Goal: Contribute content

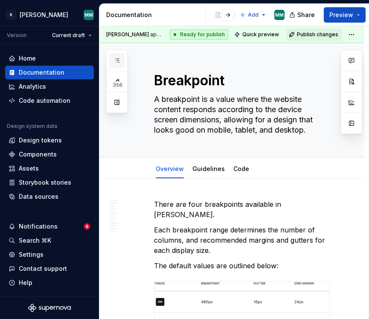
click at [121, 60] on button "button" at bounding box center [116, 60] width 15 height 15
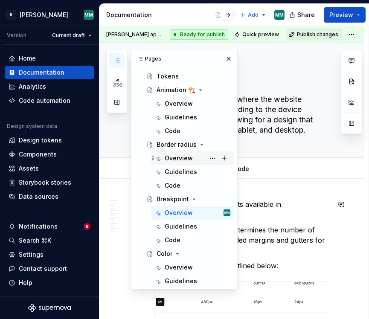
scroll to position [46, 0]
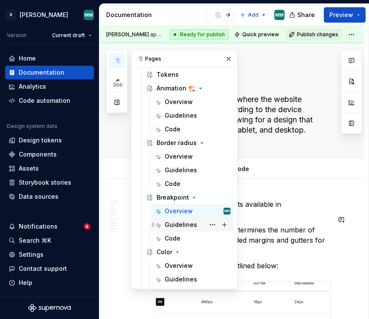
click at [185, 223] on div "Guidelines" at bounding box center [181, 225] width 32 height 9
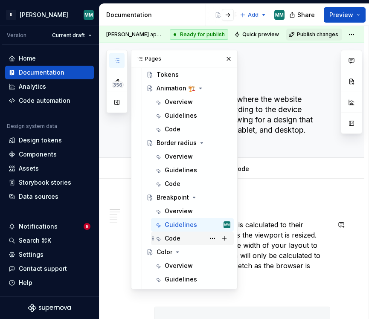
click at [196, 240] on div "Code" at bounding box center [198, 239] width 66 height 12
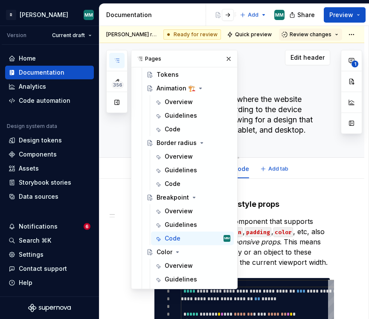
click at [287, 97] on textarea "A breakpoint is a value where the website content responds according to the dev…" at bounding box center [240, 115] width 176 height 44
click at [234, 59] on button "button" at bounding box center [229, 59] width 12 height 12
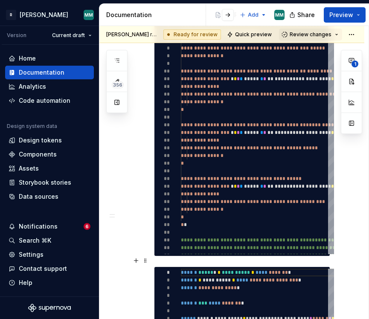
scroll to position [726, 0]
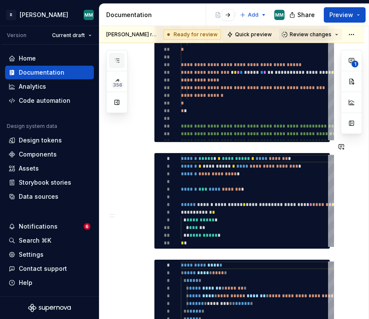
click at [120, 63] on icon "button" at bounding box center [117, 60] width 7 height 7
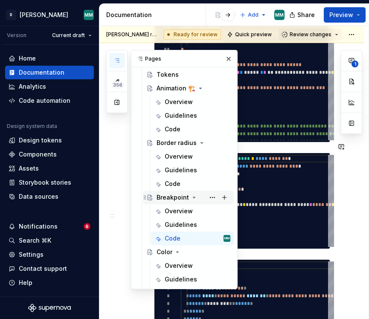
scroll to position [79, 0]
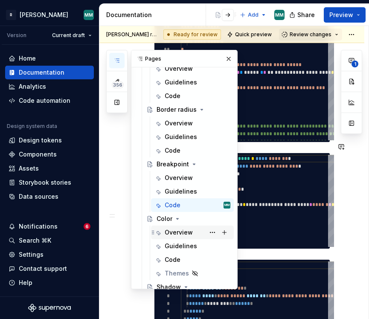
click at [185, 234] on div "Overview" at bounding box center [179, 232] width 28 height 9
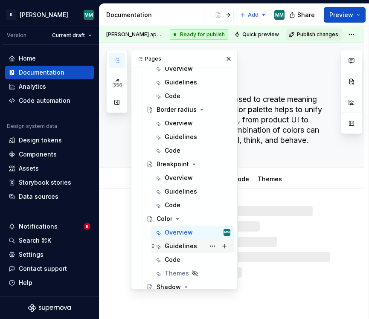
click at [189, 251] on div "Guidelines" at bounding box center [198, 246] width 66 height 12
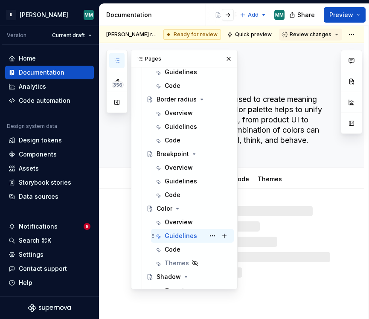
scroll to position [91, 0]
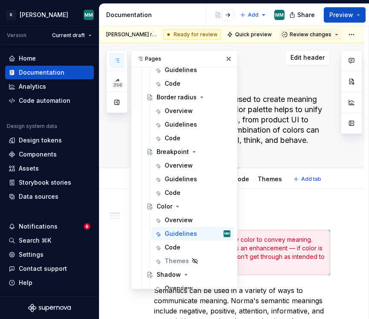
click at [257, 126] on textarea "Color is a key element used to create meaning and consistency.Our color palette…" at bounding box center [240, 120] width 176 height 55
click at [268, 129] on textarea "Color is a key element used to create meaning and consistency.Our color palette…" at bounding box center [240, 120] width 176 height 55
click at [230, 56] on button "button" at bounding box center [229, 59] width 12 height 12
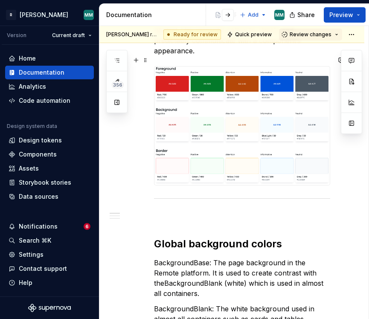
scroll to position [0, 0]
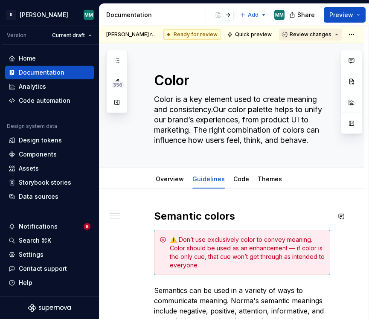
click at [318, 37] on span "Review changes" at bounding box center [311, 34] width 42 height 7
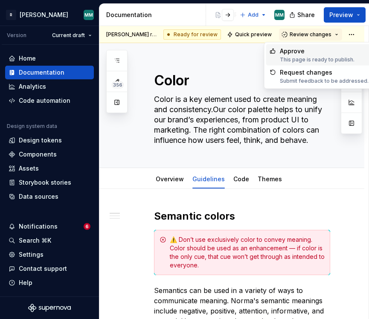
click at [303, 58] on div "This page is ready to publish." at bounding box center [317, 59] width 75 height 7
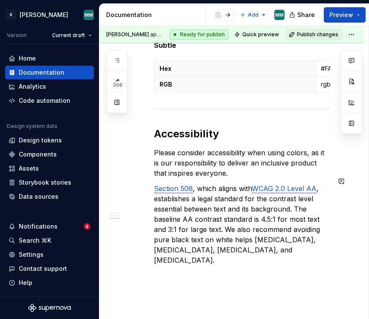
scroll to position [773, 0]
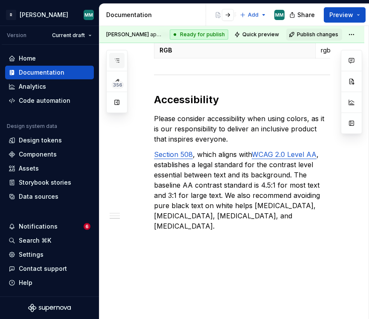
click at [117, 59] on icon "button" at bounding box center [117, 60] width 4 height 3
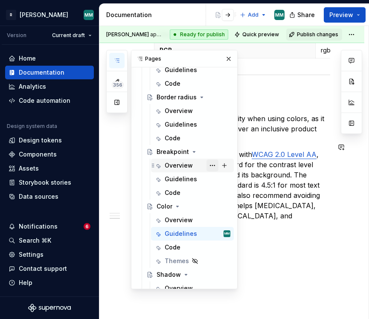
scroll to position [115, 0]
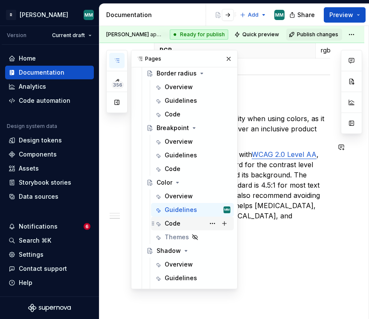
click at [193, 226] on div "Code" at bounding box center [198, 224] width 66 height 12
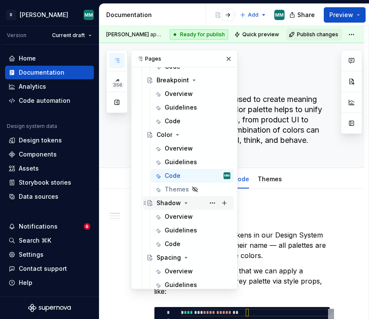
scroll to position [177, 0]
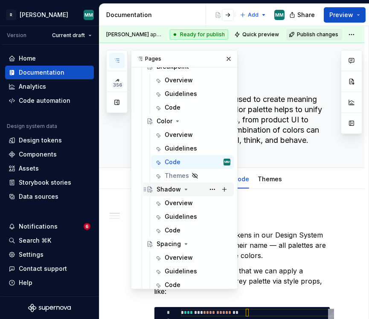
click at [186, 207] on div "Overview" at bounding box center [179, 203] width 28 height 9
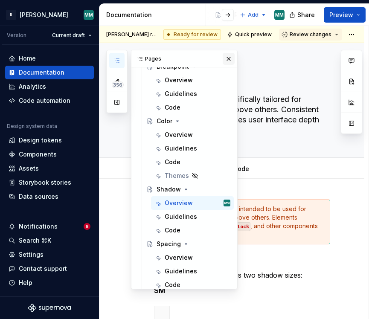
click at [231, 62] on button "button" at bounding box center [229, 59] width 12 height 12
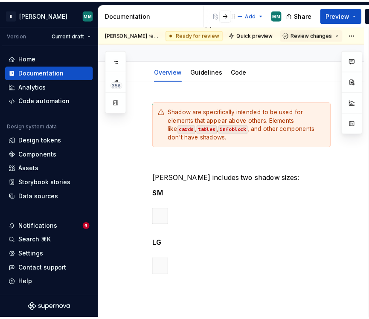
scroll to position [97, 0]
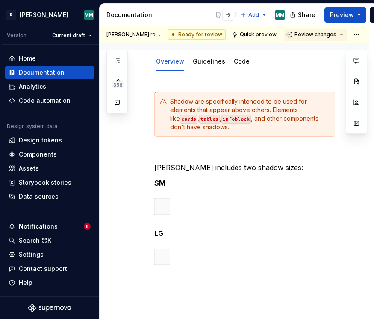
type textarea "*"
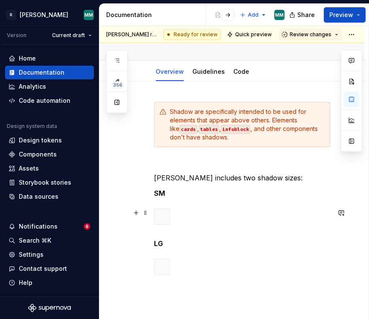
click at [173, 217] on div at bounding box center [242, 219] width 176 height 20
click at [189, 212] on div at bounding box center [242, 219] width 176 height 20
click at [195, 217] on div at bounding box center [242, 219] width 176 height 20
click at [186, 195] on p "SM" at bounding box center [242, 193] width 176 height 10
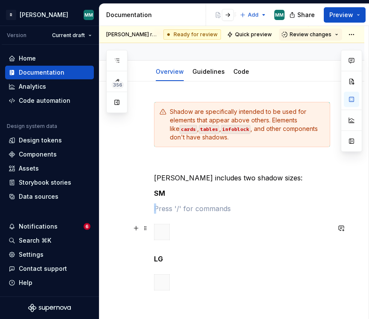
drag, startPoint x: 176, startPoint y: 211, endPoint x: 180, endPoint y: 228, distance: 18.0
click at [180, 228] on div "Shadow are specifically intended to be used for elements that appear above othe…" at bounding box center [242, 198] width 176 height 192
click at [144, 228] on span at bounding box center [145, 228] width 7 height 12
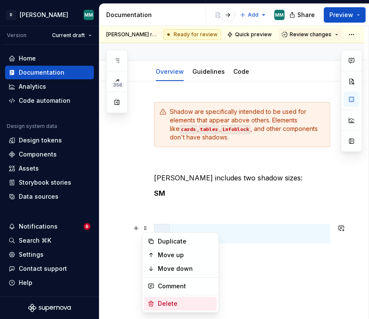
click at [179, 301] on div "Delete" at bounding box center [186, 304] width 56 height 9
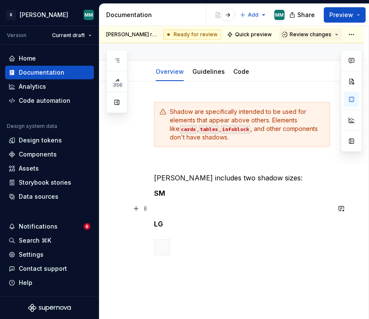
click at [172, 206] on p at bounding box center [242, 209] width 176 height 10
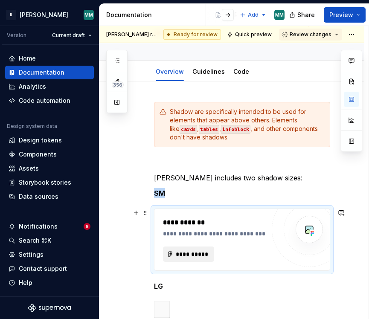
click at [198, 248] on button "**********" at bounding box center [188, 254] width 51 height 15
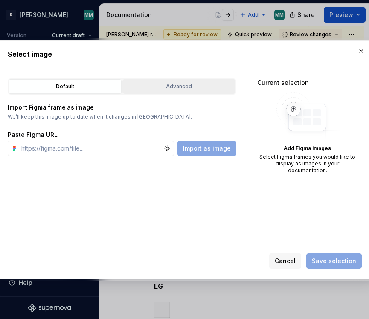
click at [184, 92] on button "Advanced" at bounding box center [179, 86] width 113 height 15
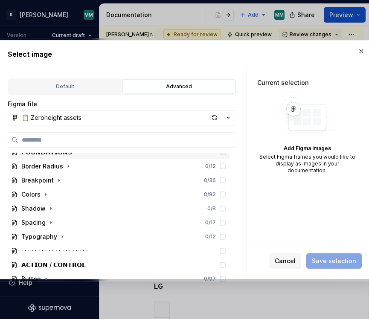
scroll to position [28, 0]
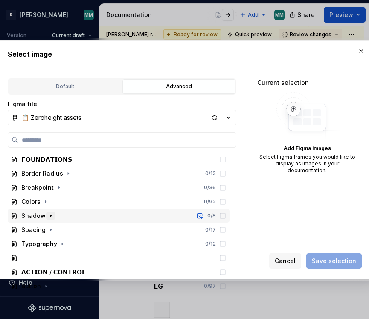
click at [48, 216] on icon "button" at bounding box center [50, 216] width 7 height 7
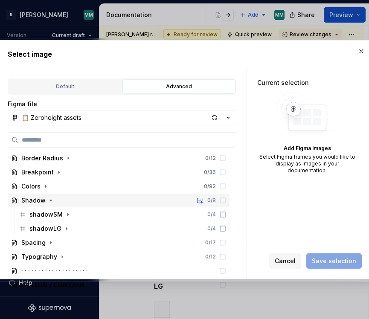
scroll to position [44, 0]
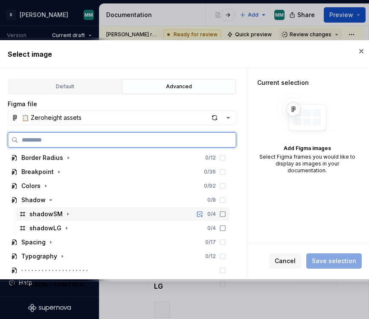
click at [102, 214] on div "shadowSM 0 / 4" at bounding box center [123, 215] width 214 height 14
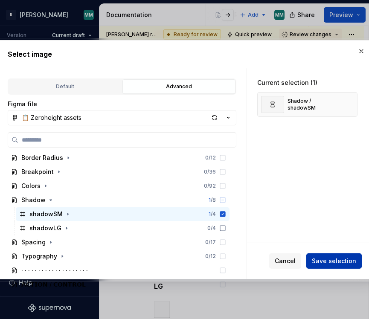
click at [324, 257] on span "Save selection" at bounding box center [334, 261] width 44 height 9
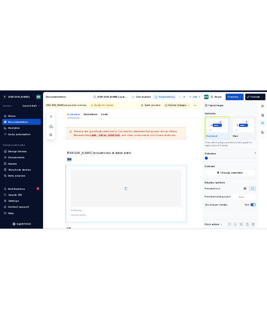
scroll to position [104, 0]
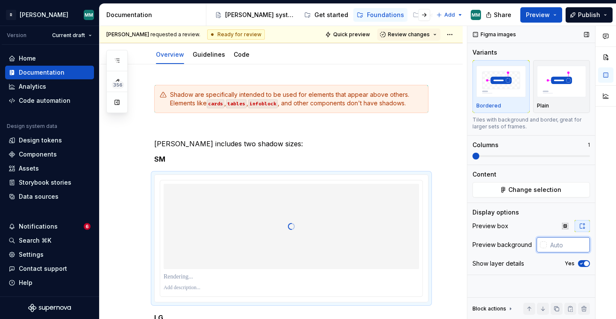
click at [562, 244] on input "text" at bounding box center [568, 244] width 43 height 15
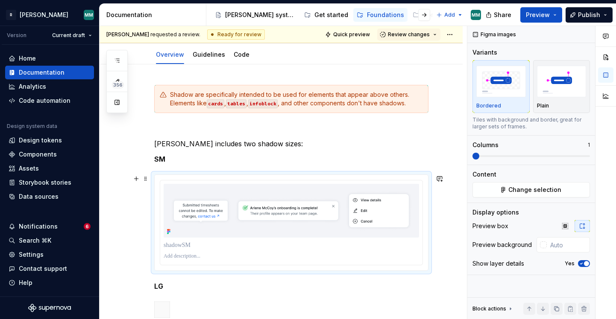
type textarea "*"
click at [563, 249] on input "text" at bounding box center [568, 244] width 43 height 15
paste input "F3F4F8"
type input "#F3F4F8"
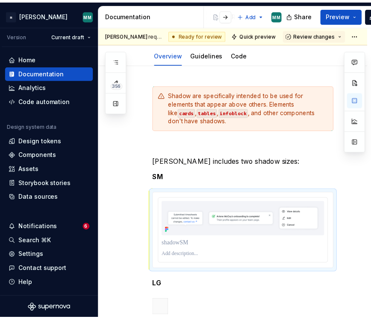
scroll to position [114, 0]
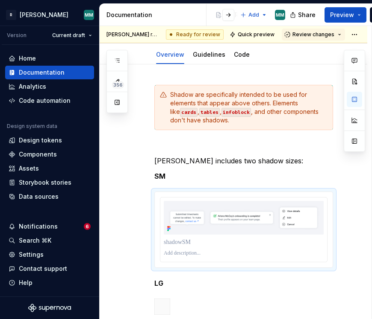
type textarea "*"
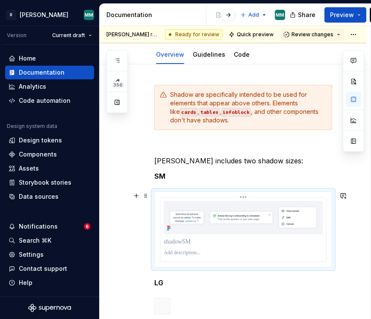
click at [183, 245] on p at bounding box center [243, 242] width 159 height 9
click at [191, 254] on p at bounding box center [243, 253] width 159 height 7
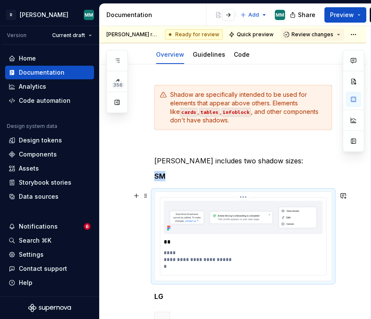
click at [162, 261] on div "**********" at bounding box center [243, 237] width 166 height 78
click at [167, 261] on p "**********" at bounding box center [245, 260] width 163 height 20
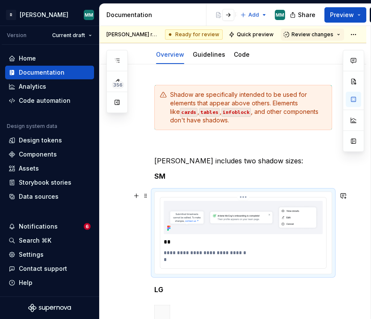
click at [193, 263] on p "**********" at bounding box center [245, 257] width 163 height 14
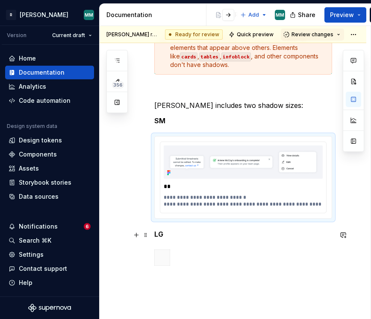
scroll to position [173, 0]
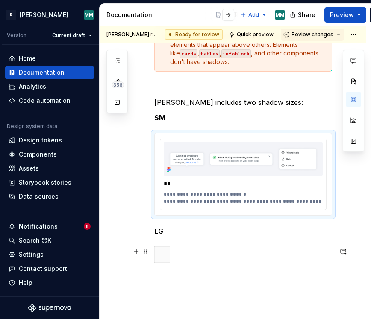
click at [206, 259] on div at bounding box center [243, 257] width 178 height 20
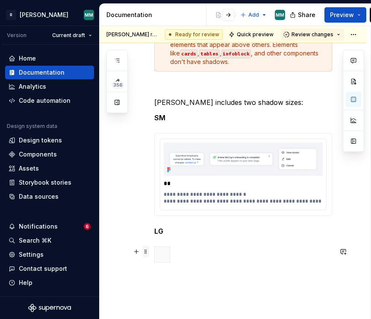
click at [144, 254] on span at bounding box center [145, 252] width 7 height 12
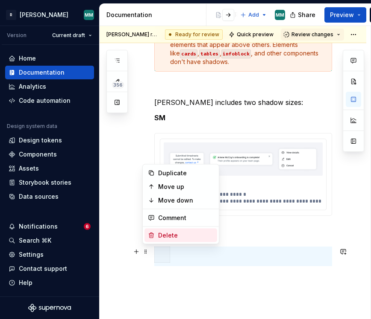
click at [171, 236] on div "Delete" at bounding box center [186, 235] width 56 height 9
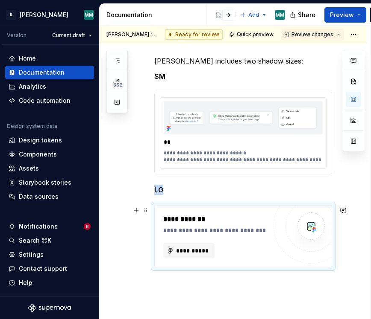
scroll to position [216, 0]
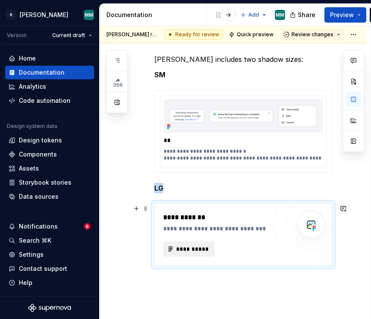
click at [204, 249] on span "**********" at bounding box center [192, 249] width 33 height 9
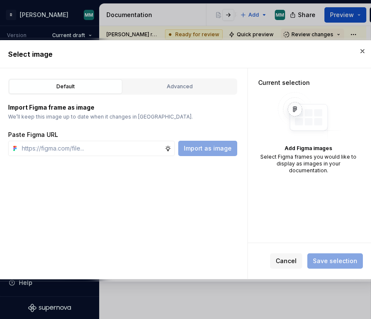
click at [175, 76] on div "Default Advanced Import Figma frame as image We’ll keep this image up to date w…" at bounding box center [122, 173] width 249 height 211
click at [174, 89] on div "Advanced" at bounding box center [179, 86] width 107 height 9
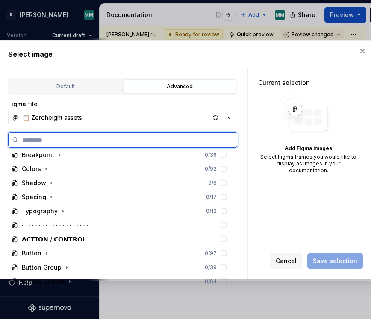
scroll to position [65, 0]
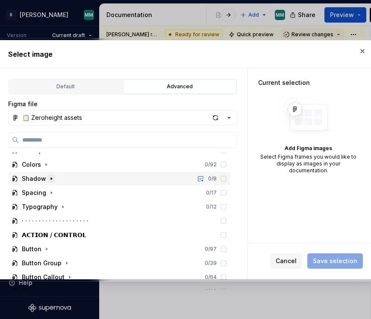
click at [49, 179] on icon "button" at bounding box center [51, 179] width 7 height 7
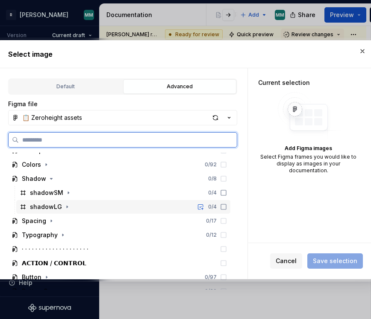
click at [227, 209] on div "0 / 4" at bounding box center [210, 207] width 32 height 7
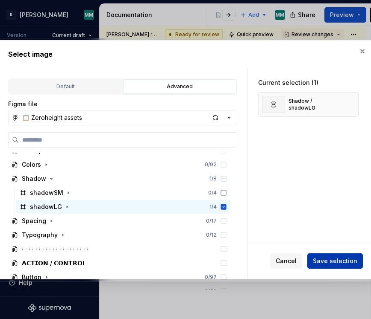
click at [331, 262] on span "Save selection" at bounding box center [335, 261] width 44 height 9
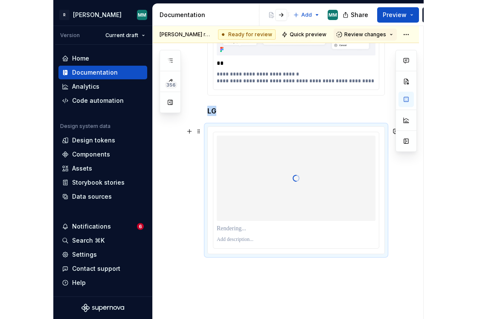
scroll to position [298, 0]
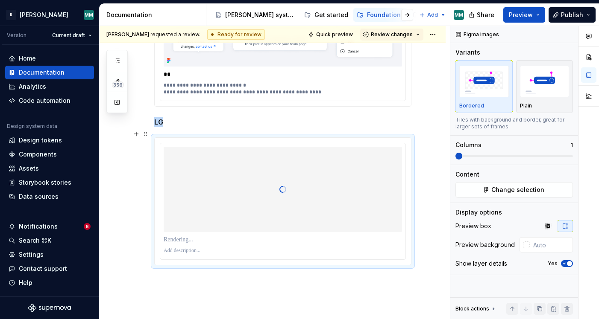
type textarea "*"
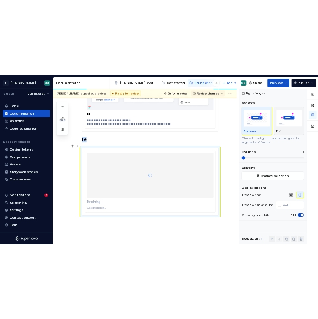
scroll to position [279, 0]
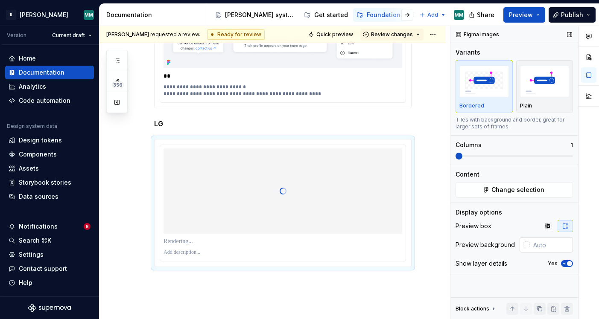
click at [547, 241] on input "text" at bounding box center [551, 244] width 43 height 15
paste input "F3F4F8"
type input "#F3F4F8"
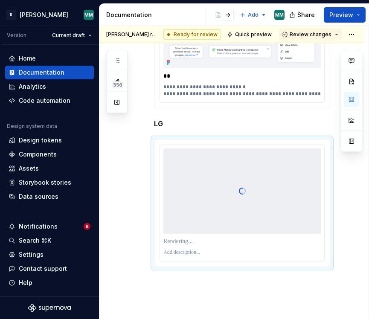
scroll to position [289, 0]
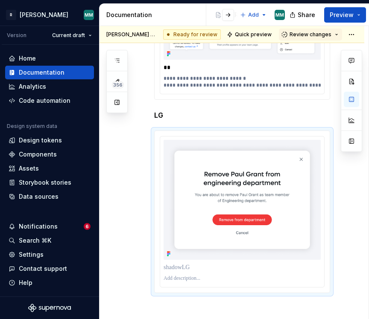
type textarea "*"
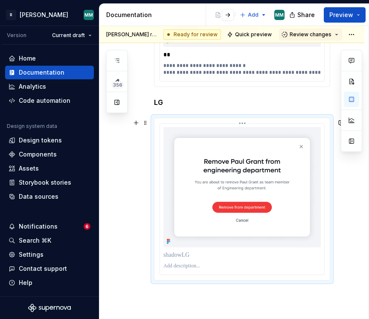
scroll to position [323, 0]
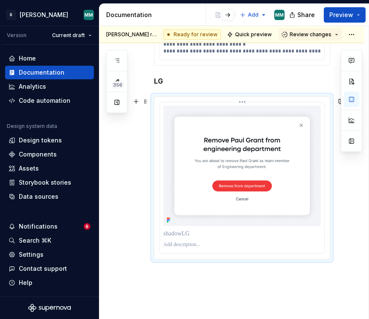
click at [211, 237] on p at bounding box center [243, 234] width 158 height 9
click at [197, 247] on p at bounding box center [243, 245] width 158 height 7
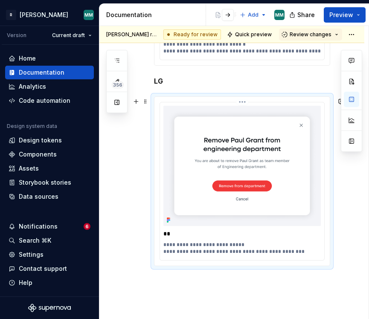
click at [254, 253] on p "**********" at bounding box center [245, 249] width 162 height 14
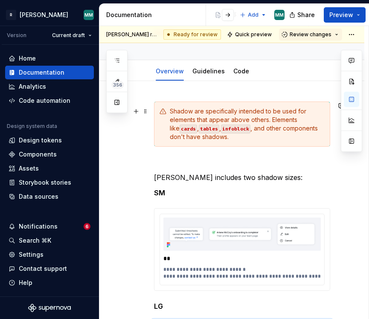
scroll to position [0, 0]
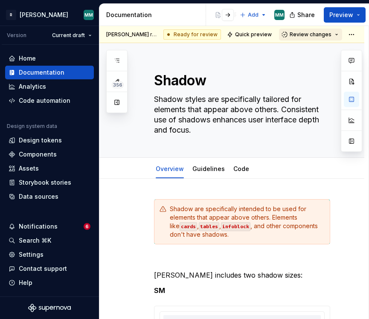
click at [327, 33] on span "Review changes" at bounding box center [311, 34] width 42 height 7
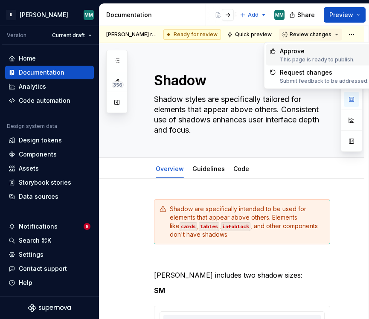
click at [305, 53] on div "Approve" at bounding box center [317, 51] width 75 height 9
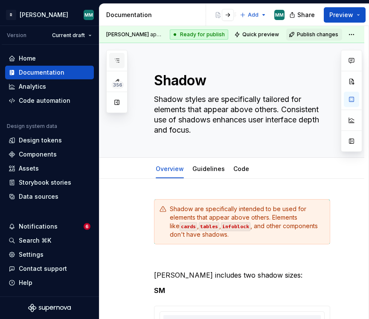
click at [121, 58] on button "button" at bounding box center [116, 60] width 15 height 15
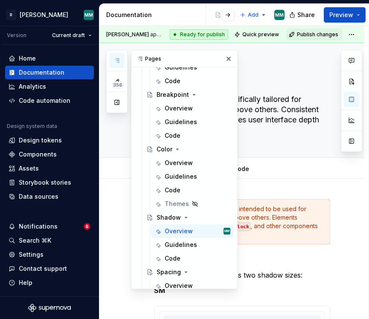
scroll to position [161, 0]
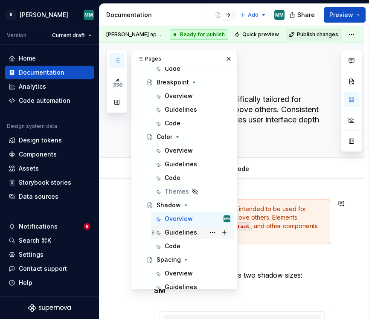
click at [191, 234] on div "Guidelines" at bounding box center [181, 232] width 32 height 9
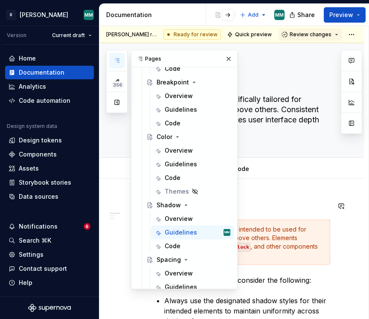
click at [322, 200] on h2 "Usage" at bounding box center [242, 206] width 176 height 14
click at [229, 63] on button "button" at bounding box center [229, 59] width 12 height 12
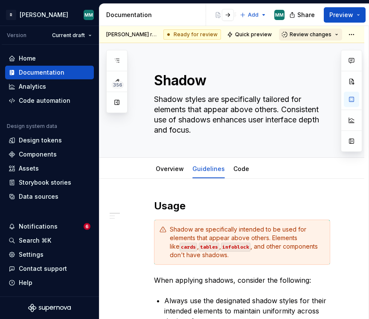
click at [299, 34] on span "Review changes" at bounding box center [311, 34] width 42 height 7
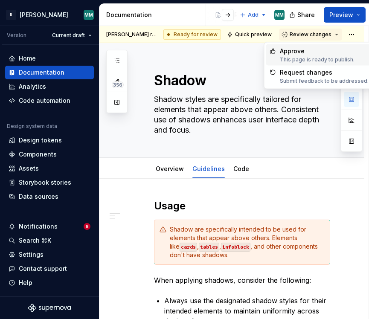
click at [301, 52] on div "Approve" at bounding box center [317, 51] width 75 height 9
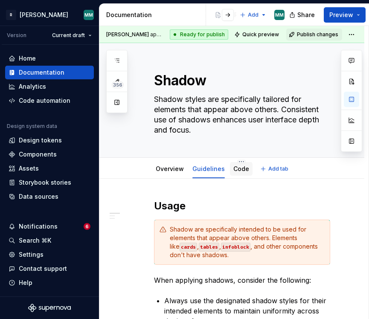
click at [238, 174] on div "Code" at bounding box center [242, 169] width 16 height 10
click at [235, 169] on link "Code" at bounding box center [242, 168] width 16 height 7
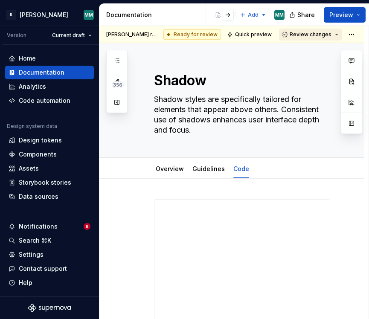
click at [313, 29] on button "Review changes" at bounding box center [310, 35] width 63 height 12
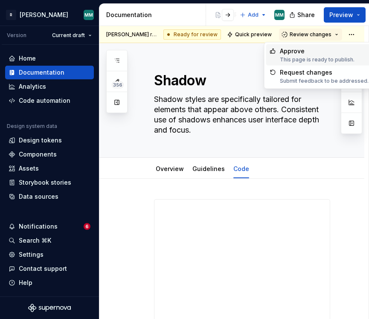
click at [299, 52] on div "Approve" at bounding box center [317, 51] width 75 height 9
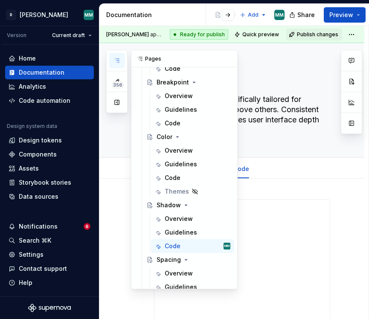
click at [114, 63] on icon "button" at bounding box center [117, 60] width 7 height 7
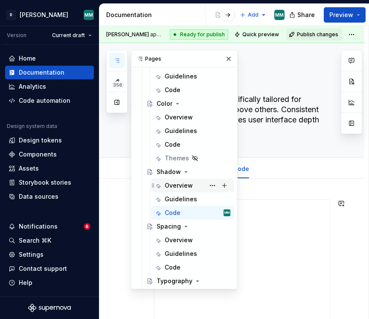
scroll to position [201, 0]
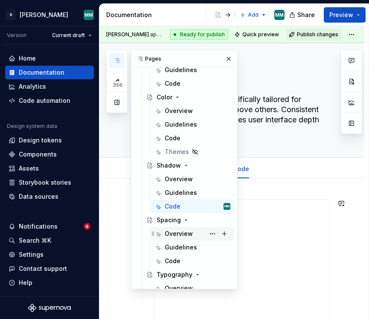
click at [187, 235] on div "Overview" at bounding box center [179, 234] width 28 height 9
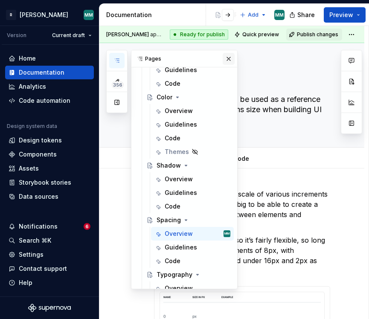
click at [231, 60] on button "button" at bounding box center [229, 59] width 12 height 12
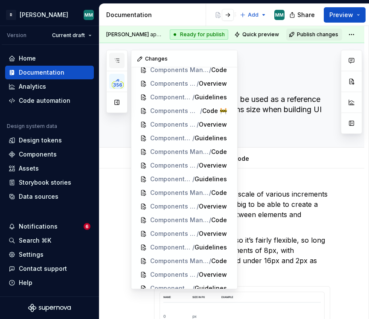
click at [119, 64] on button "button" at bounding box center [116, 60] width 15 height 15
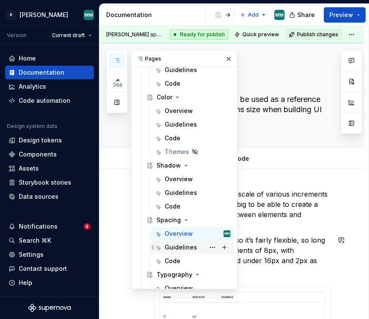
click at [182, 244] on div "Guidelines" at bounding box center [181, 247] width 32 height 9
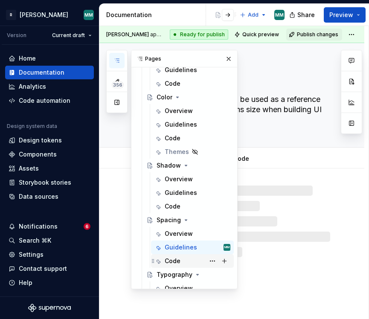
click at [175, 259] on div "Code" at bounding box center [173, 261] width 16 height 9
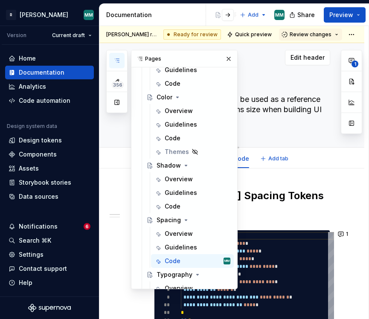
click at [305, 140] on div "Spacing Spacings tokens should be used as a reference for paddings and margins …" at bounding box center [242, 95] width 176 height 104
click at [230, 57] on button "button" at bounding box center [229, 59] width 12 height 12
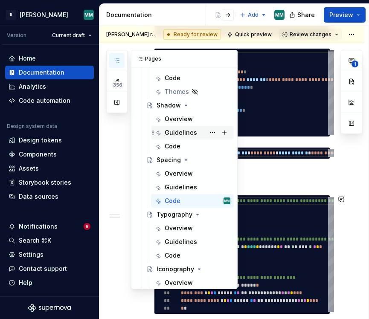
scroll to position [261, 0]
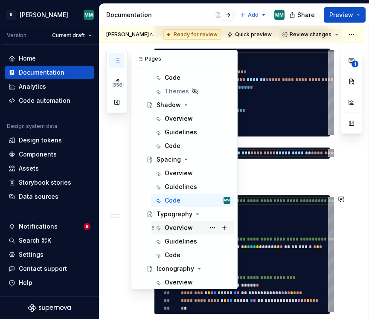
click at [177, 227] on div "Overview" at bounding box center [179, 228] width 28 height 9
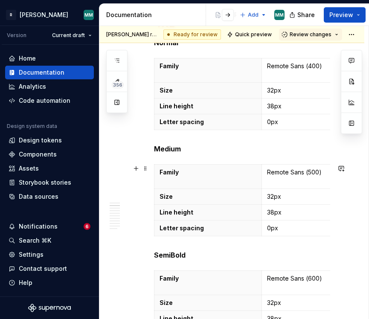
scroll to position [611, 0]
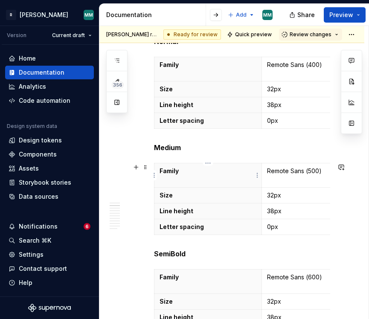
type textarea "*"
